Goal: Task Accomplishment & Management: Complete application form

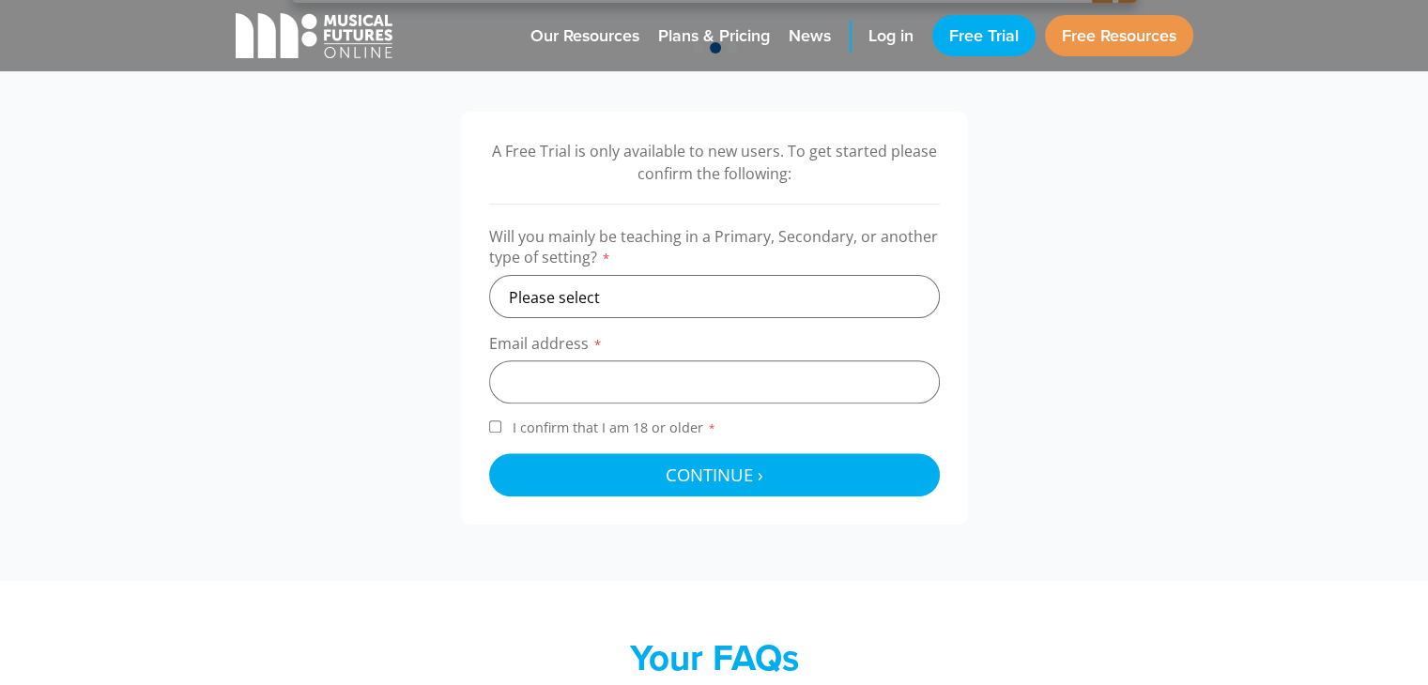
scroll to position [574, 0]
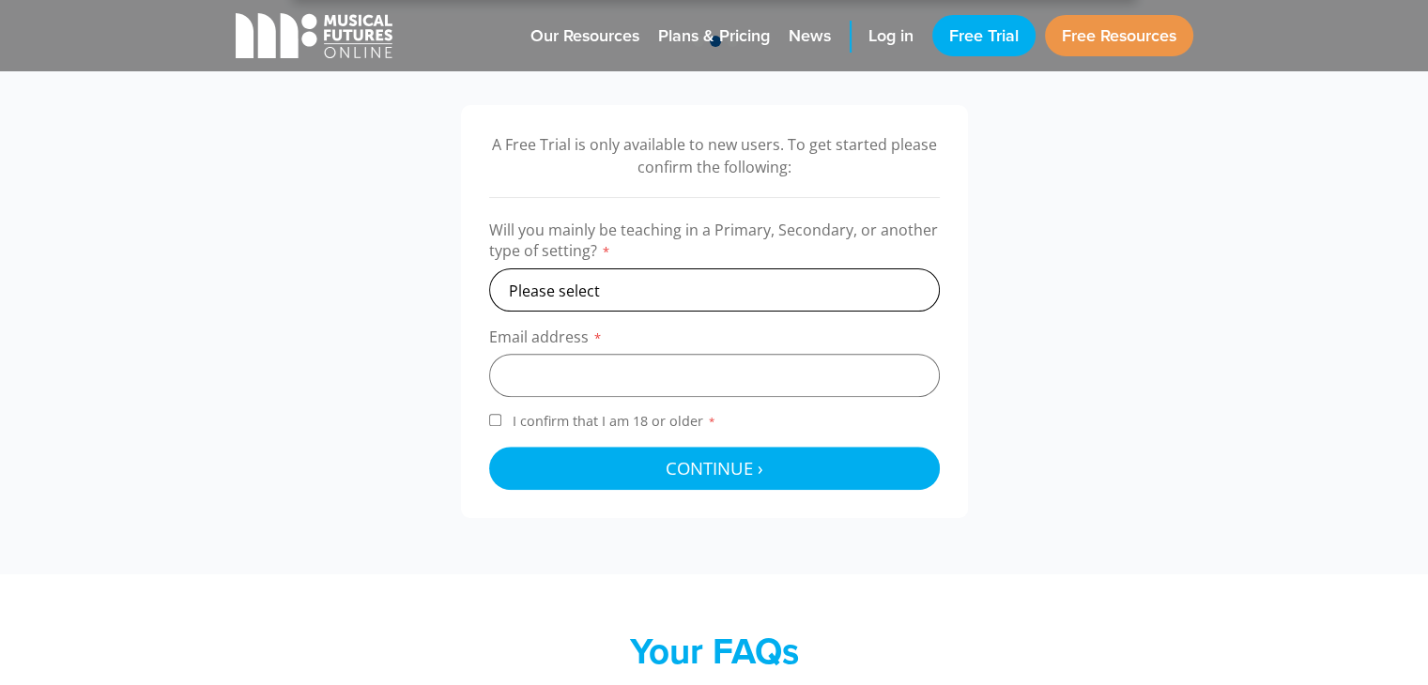
click at [793, 283] on select "Please select Primary Secondary Other" at bounding box center [714, 290] width 451 height 43
select select "primary"
click at [489, 269] on select "Please select Primary Secondary Other" at bounding box center [714, 290] width 451 height 43
click at [695, 369] on input "email" at bounding box center [714, 375] width 451 height 43
type input "timkeasley@googlemail.com"
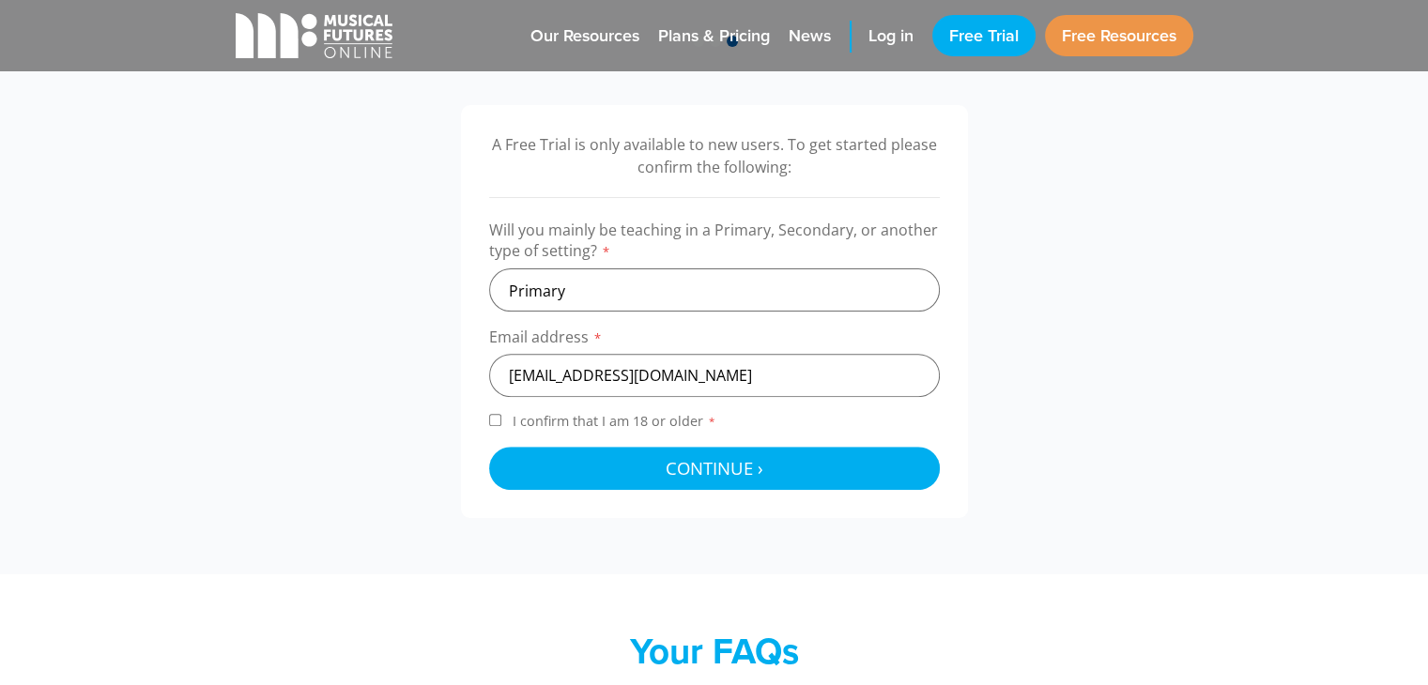
click at [490, 422] on input "I confirm that I am 18 or older *" at bounding box center [495, 420] width 12 height 12
checkbox input "true"
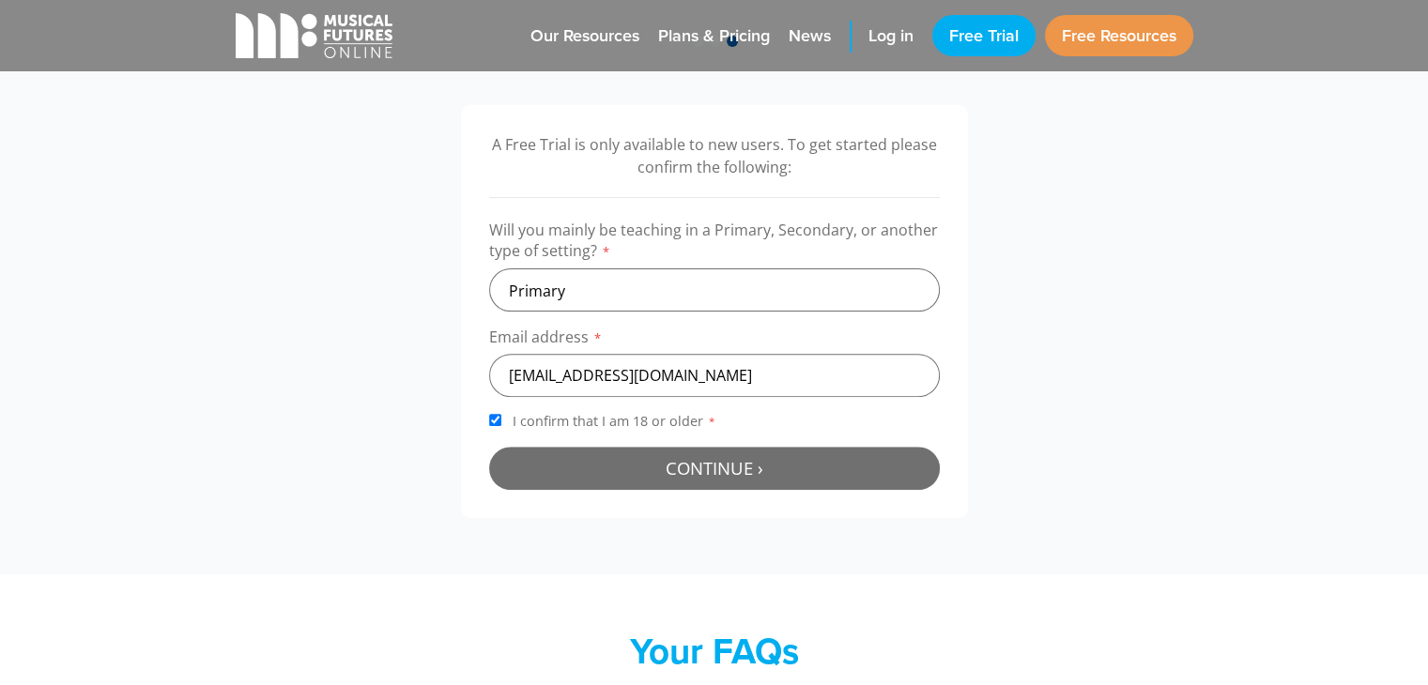
click at [666, 471] on span "Continue ›" at bounding box center [715, 467] width 98 height 23
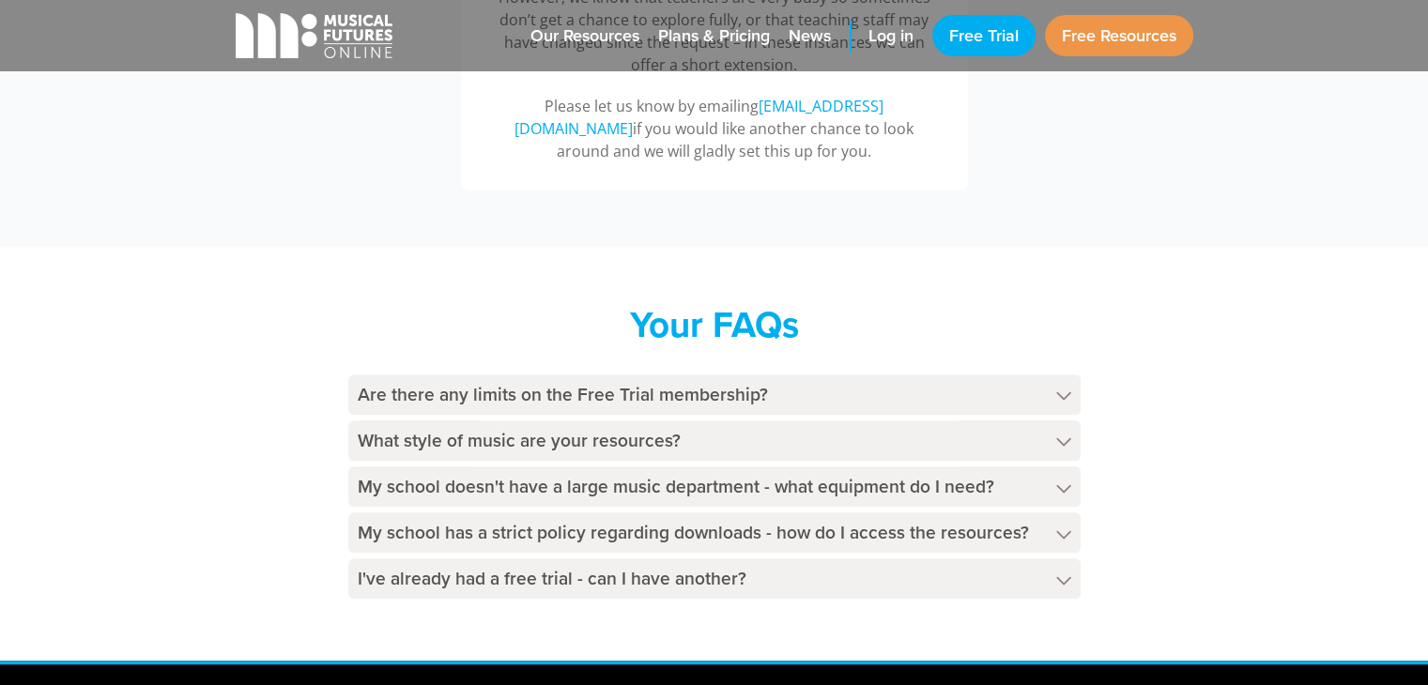
scroll to position [936, 0]
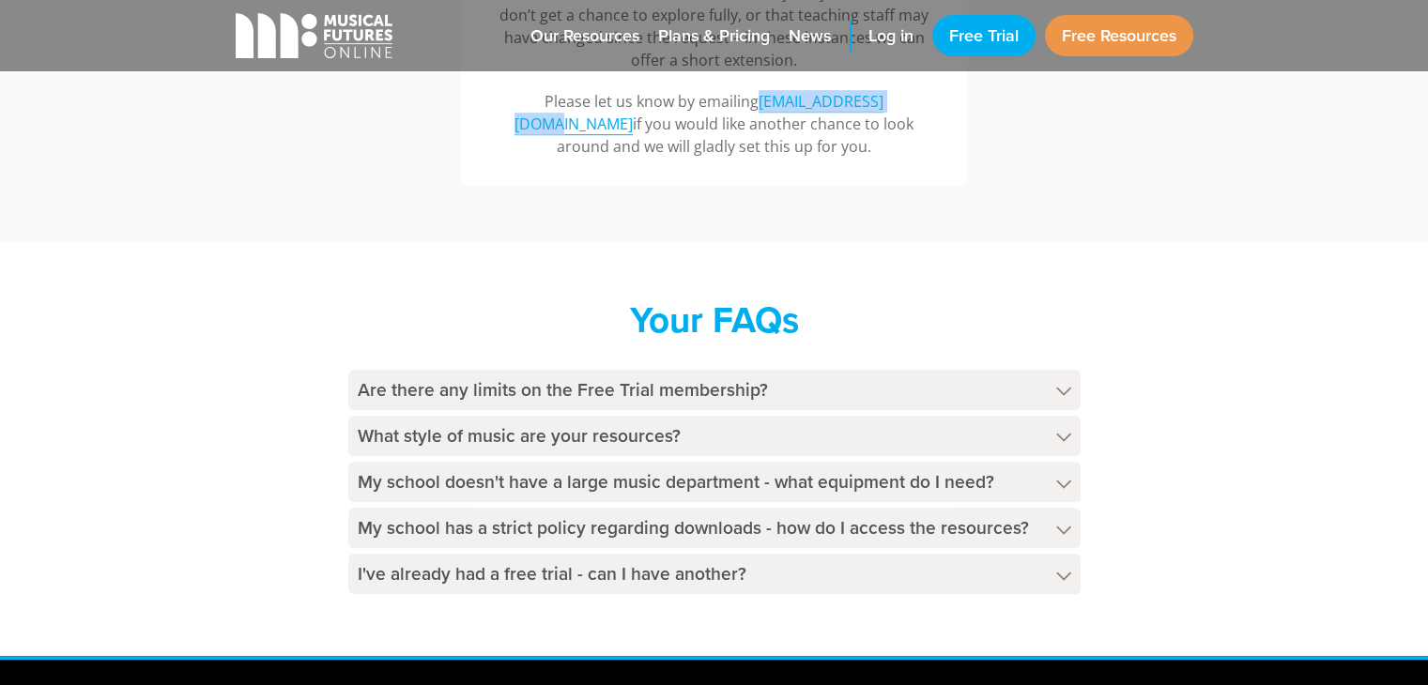
drag, startPoint x: 714, startPoint y: 103, endPoint x: 867, endPoint y: 97, distance: 153.2
click at [867, 97] on p "Please let us know by emailing [EMAIL_ADDRESS][DOMAIN_NAME] if you would like a…" at bounding box center [714, 124] width 451 height 68
click at [1061, 488] on icon at bounding box center [1063, 484] width 15 height 9
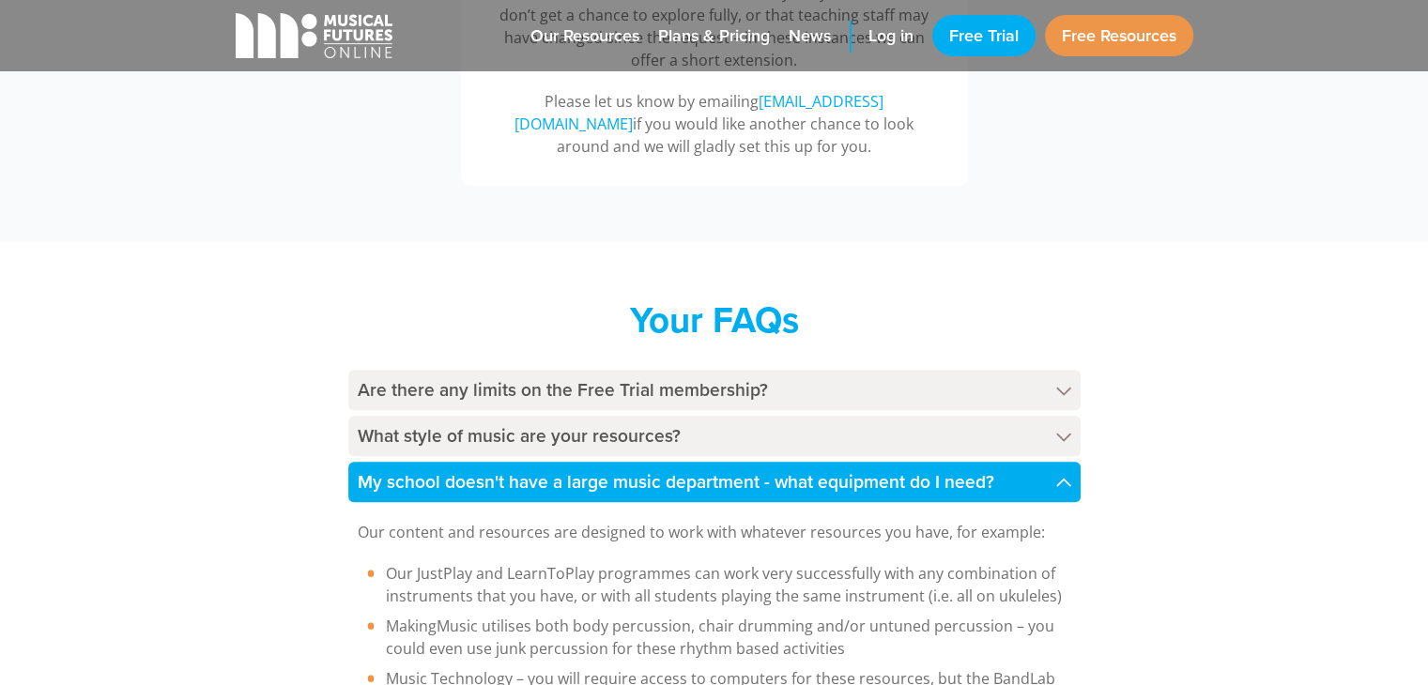
click at [1251, 437] on div "Your FAQs Are there any limits on the Free Trial membership? The Free Trial mem…" at bounding box center [714, 573] width 1428 height 662
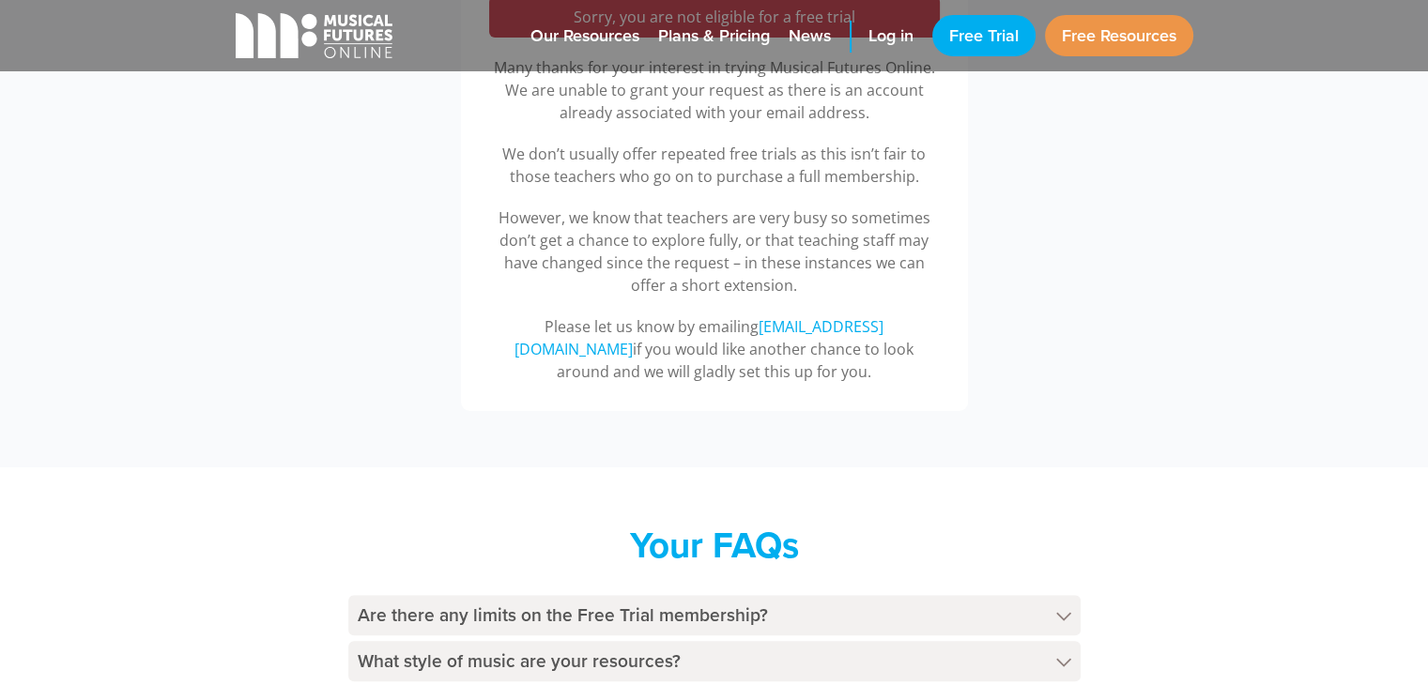
scroll to position [673, 0]
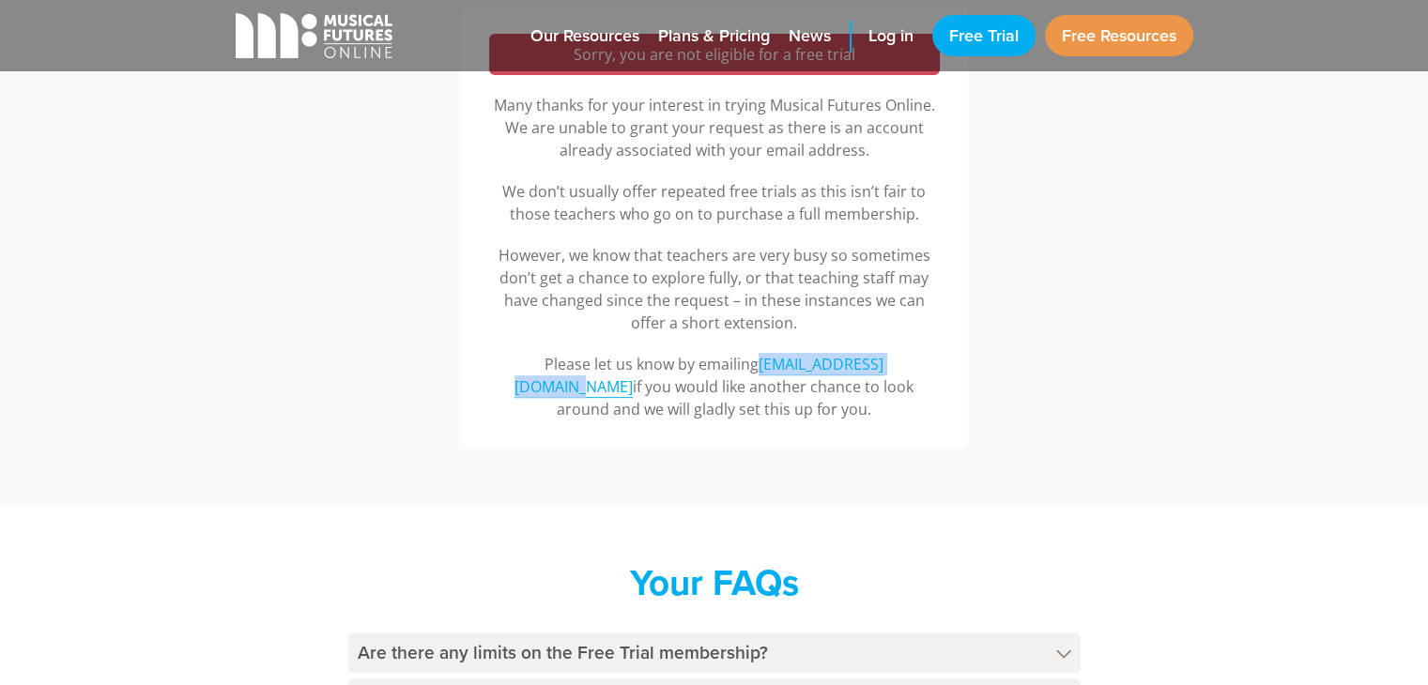
drag, startPoint x: 714, startPoint y: 363, endPoint x: 885, endPoint y: 369, distance: 171.9
click at [885, 369] on p "Please let us know by emailing [EMAIL_ADDRESS][DOMAIN_NAME] if you would like a…" at bounding box center [714, 387] width 451 height 68
copy link "[EMAIL_ADDRESS][DOMAIN_NAME]"
click at [435, 287] on div "Sorry, you are not eligible for a free trial Many thanks for your interest in t…" at bounding box center [714, 227] width 995 height 443
click at [813, 35] on span "News" at bounding box center [810, 35] width 42 height 25
